Goal: Task Accomplishment & Management: Use online tool/utility

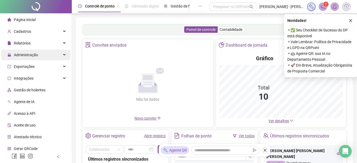
click at [27, 54] on span "Administração" at bounding box center [26, 55] width 24 height 4
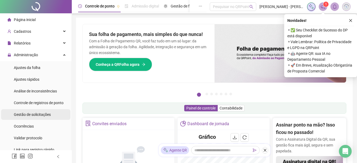
click at [36, 110] on div "Gestão de solicitações" at bounding box center [32, 114] width 37 height 11
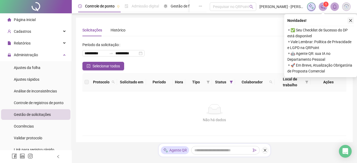
click at [353, 20] on button "button" at bounding box center [350, 20] width 6 height 6
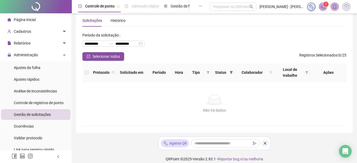
scroll to position [15, 0]
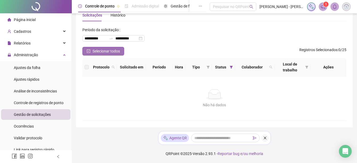
click at [104, 52] on span "Selecionar todos" at bounding box center [105, 51] width 27 height 6
click at [322, 7] on icon "notification" at bounding box center [322, 6] width 5 height 5
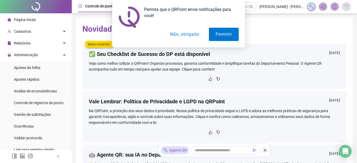
click at [177, 37] on button "Não, obrigado" at bounding box center [184, 34] width 42 height 13
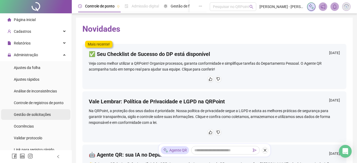
click at [34, 113] on span "Gestão de solicitações" at bounding box center [32, 114] width 37 height 4
